Goal: Find specific page/section: Find specific page/section

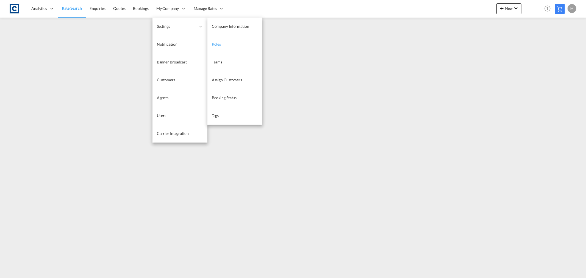
click at [219, 43] on span "Roles" at bounding box center [216, 44] width 9 height 5
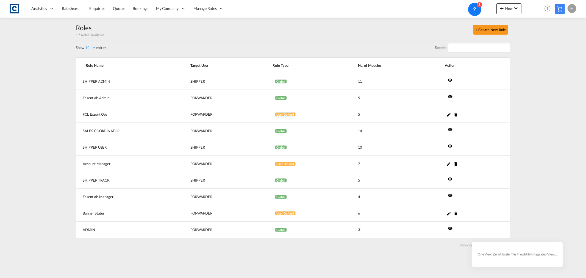
click at [94, 47] on select "5 10 20 30 50 100" at bounding box center [90, 47] width 12 height 5
select select "20"
click at [85, 46] on select "5 10 20 30 50 100" at bounding box center [90, 47] width 12 height 5
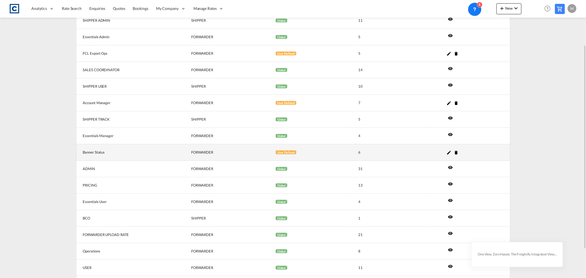
scroll to position [100, 0]
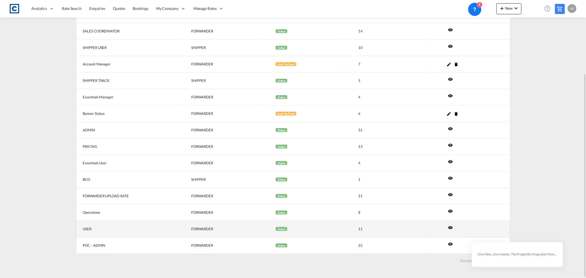
click at [450, 228] on md-icon "icon-eye" at bounding box center [450, 227] width 5 height 5
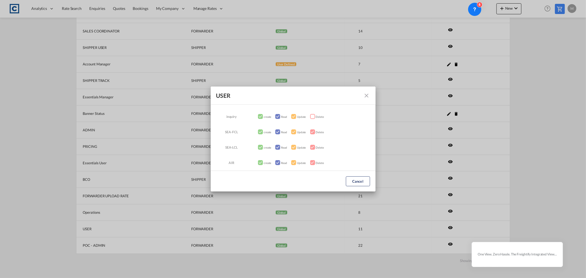
scroll to position [0, 0]
click at [361, 180] on button "Cancel" at bounding box center [358, 181] width 24 height 10
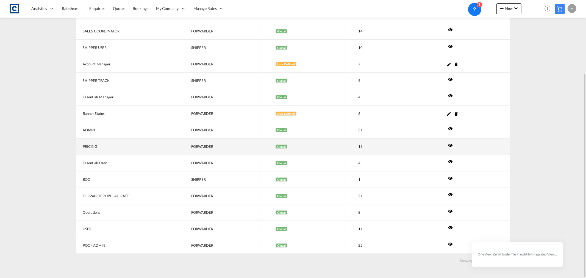
scroll to position [39, 0]
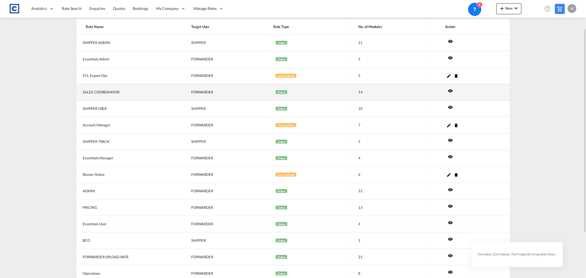
click at [451, 91] on md-icon "icon-eye" at bounding box center [450, 90] width 5 height 5
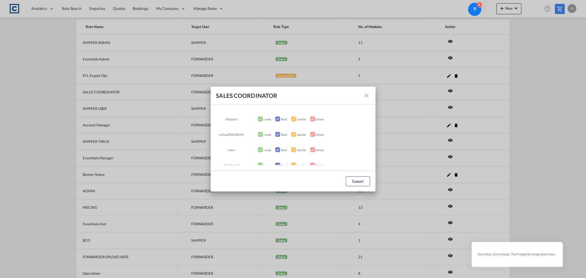
scroll to position [160, 0]
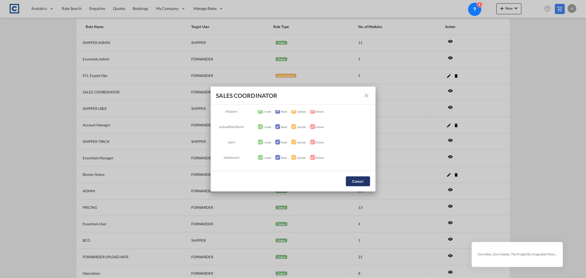
click at [354, 181] on button "Cancel" at bounding box center [358, 181] width 24 height 10
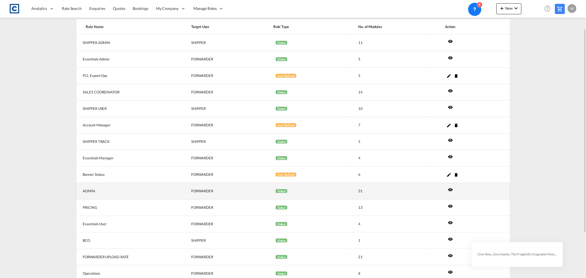
scroll to position [0, 0]
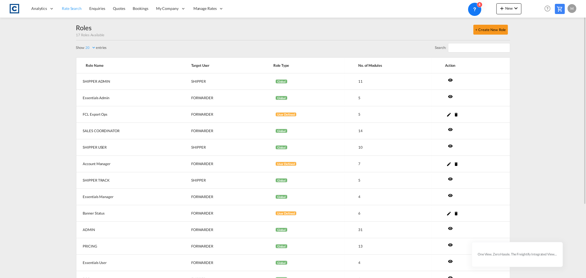
click at [71, 8] on span "Rate Search" at bounding box center [72, 8] width 20 height 5
